Goal: Navigation & Orientation: Find specific page/section

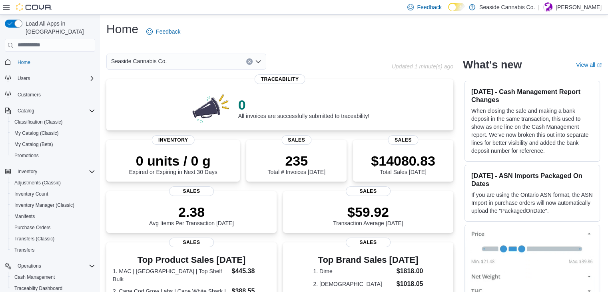
click at [333, 26] on div "Home Feedback" at bounding box center [353, 31] width 495 height 21
